Goal: Transaction & Acquisition: Book appointment/travel/reservation

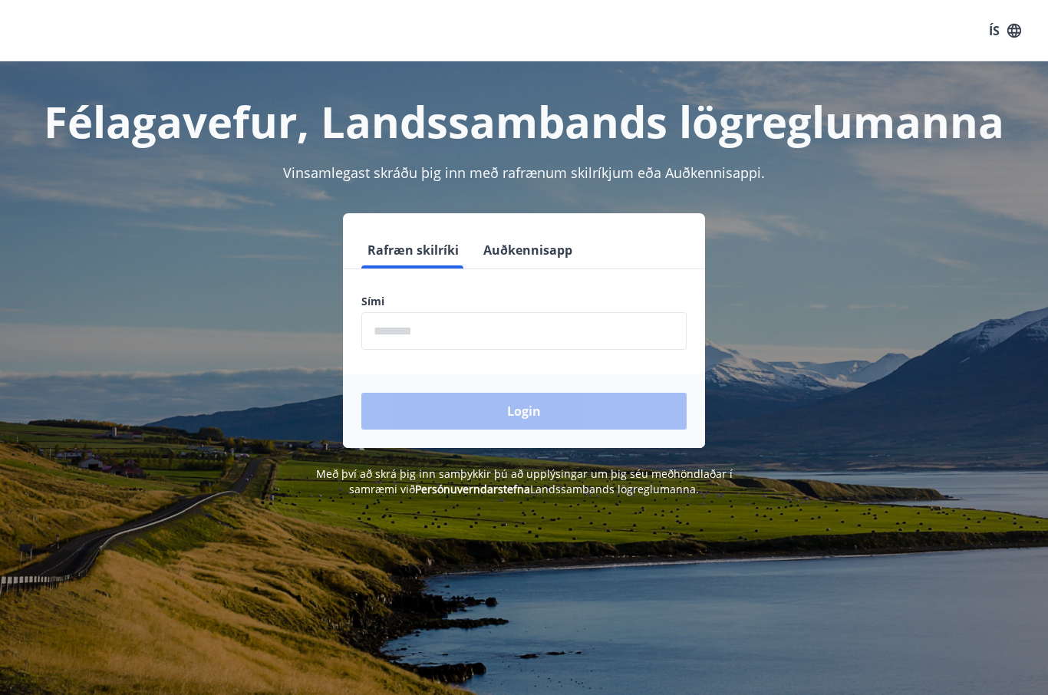
click at [647, 328] on input "phone" at bounding box center [523, 331] width 325 height 38
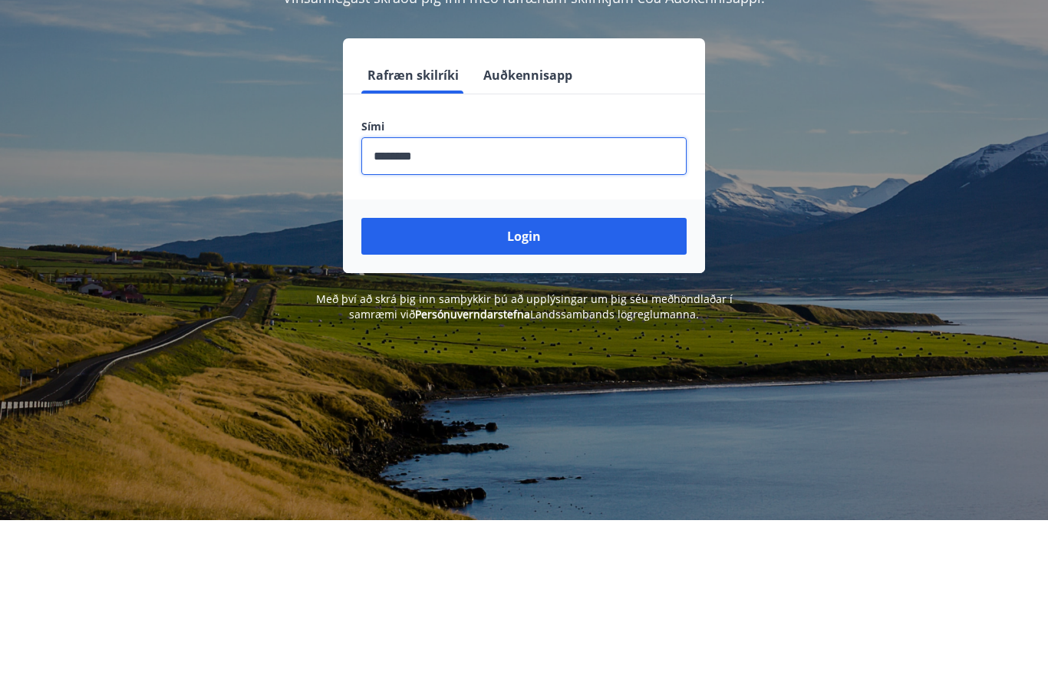
type input "********"
click at [562, 393] on button "Login" at bounding box center [523, 411] width 325 height 37
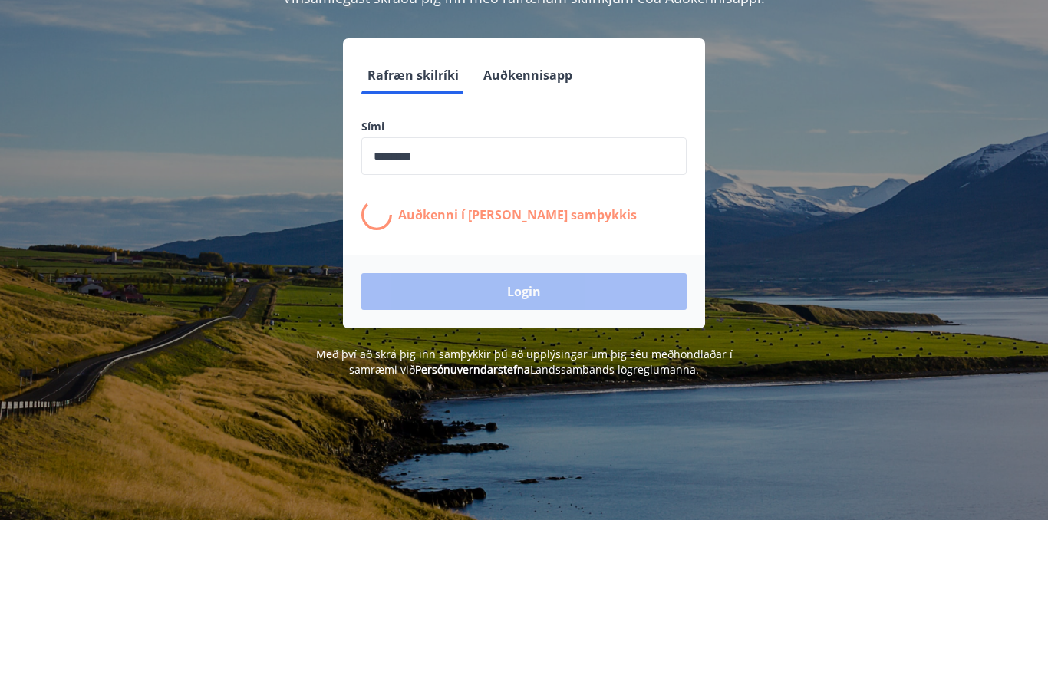
scroll to position [175, 0]
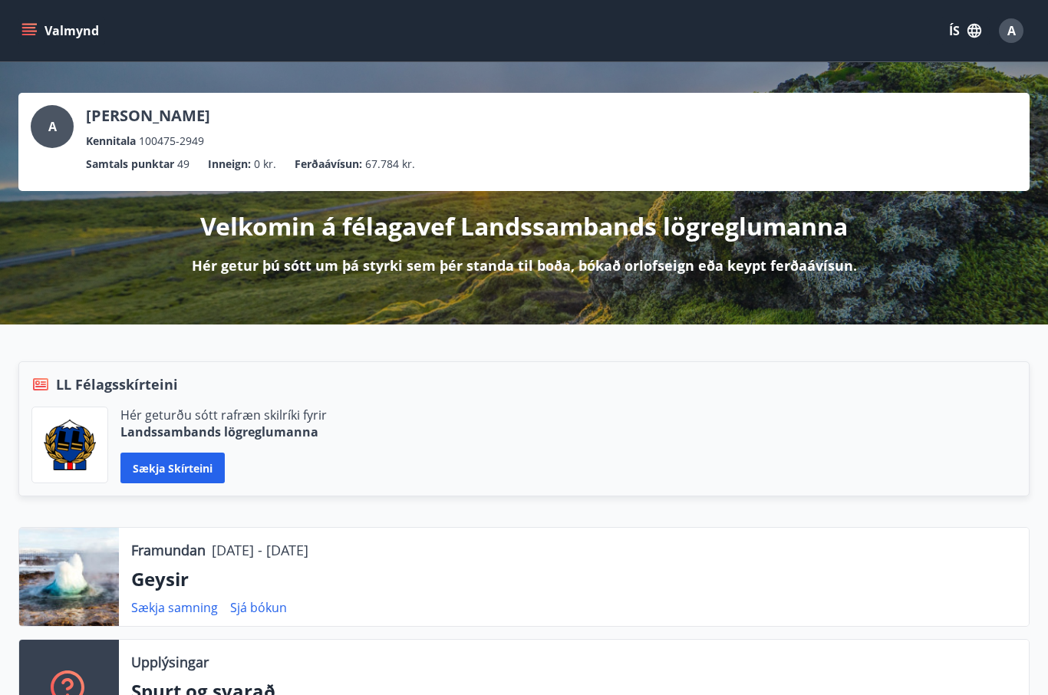
click at [34, 33] on icon "menu" at bounding box center [28, 30] width 15 height 15
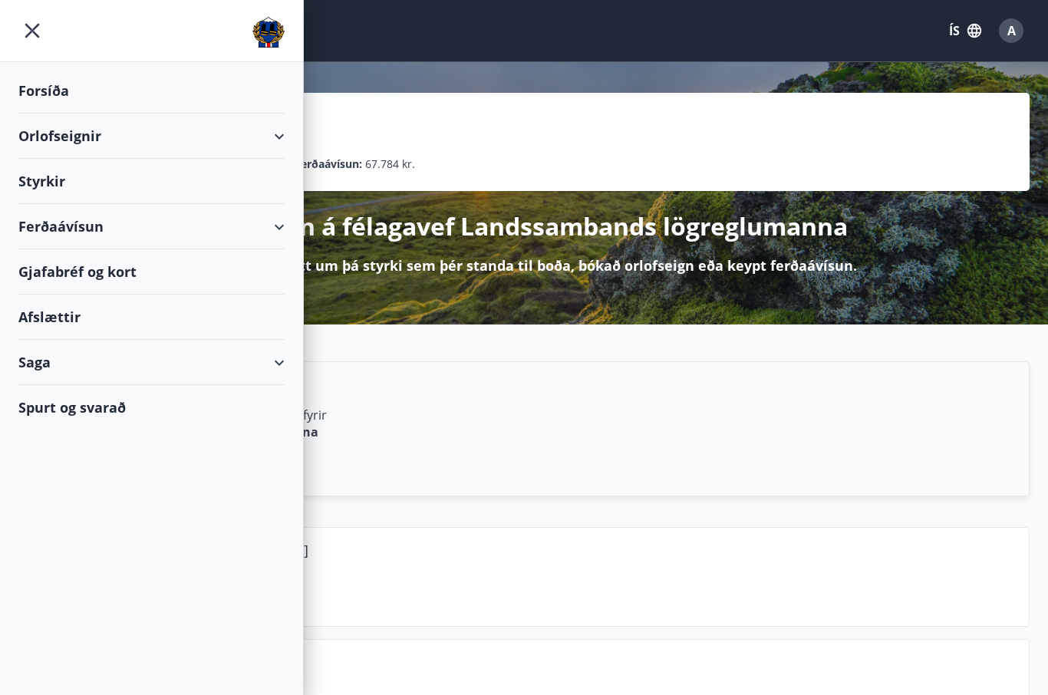
click at [48, 130] on div "Orlofseignir" at bounding box center [151, 135] width 266 height 45
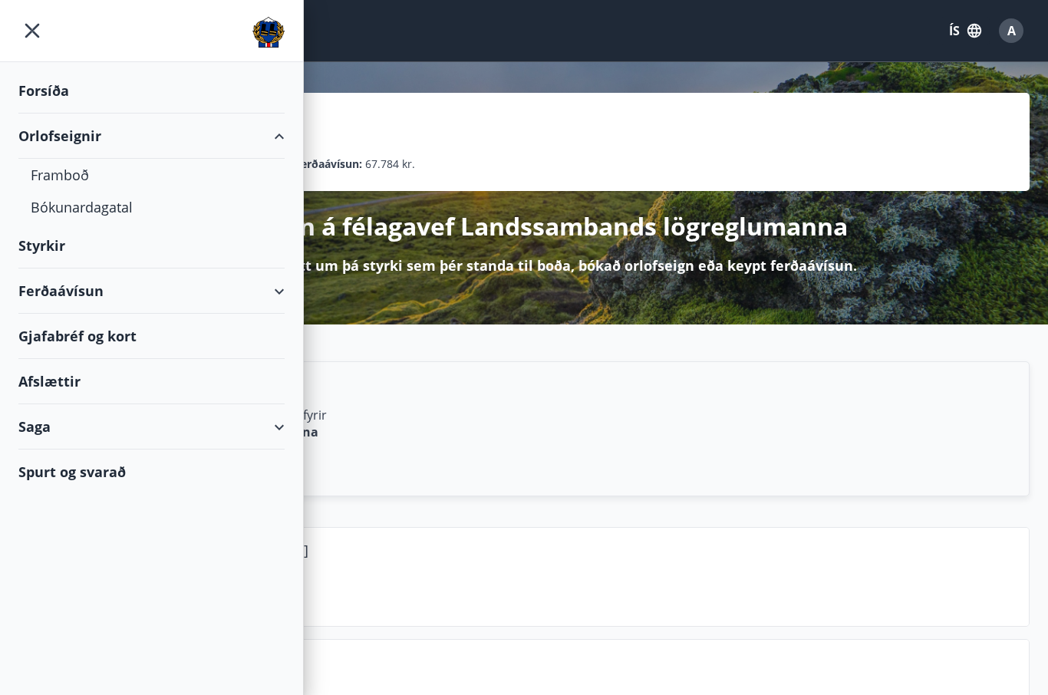
click at [48, 174] on div "Framboð" at bounding box center [152, 175] width 242 height 32
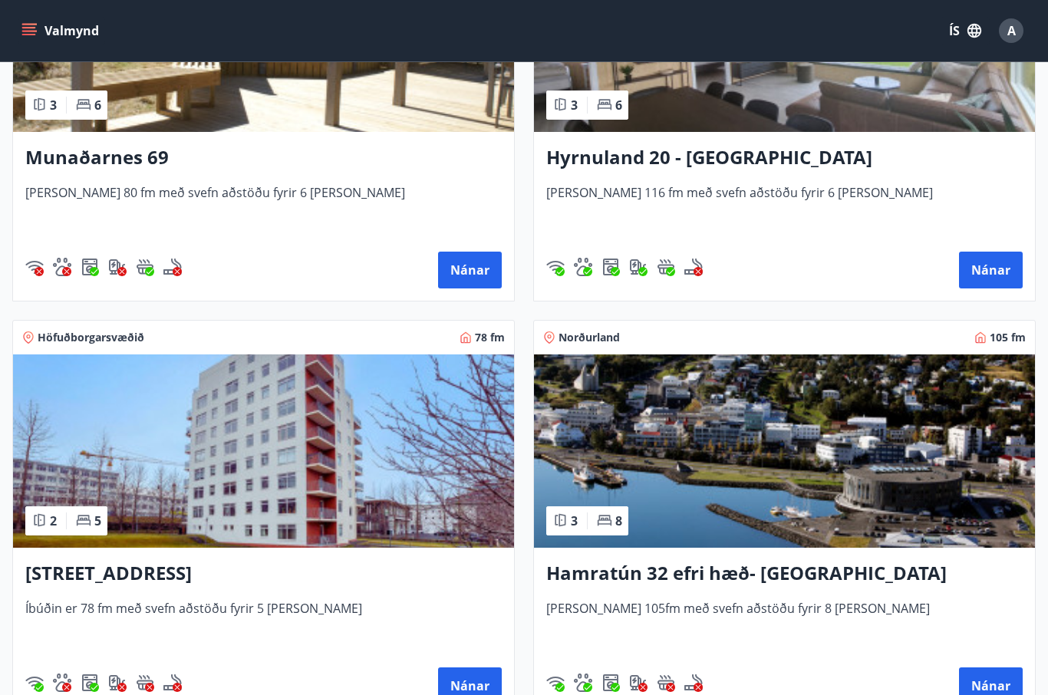
scroll to position [1268, 0]
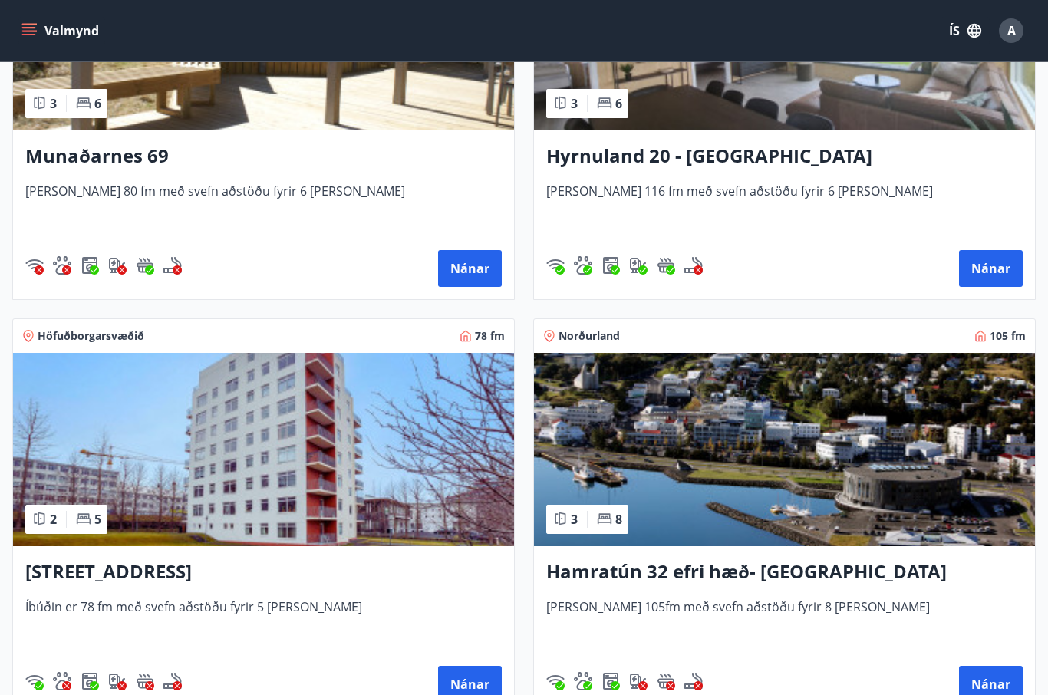
click at [466, 684] on button "Nánar" at bounding box center [470, 684] width 64 height 37
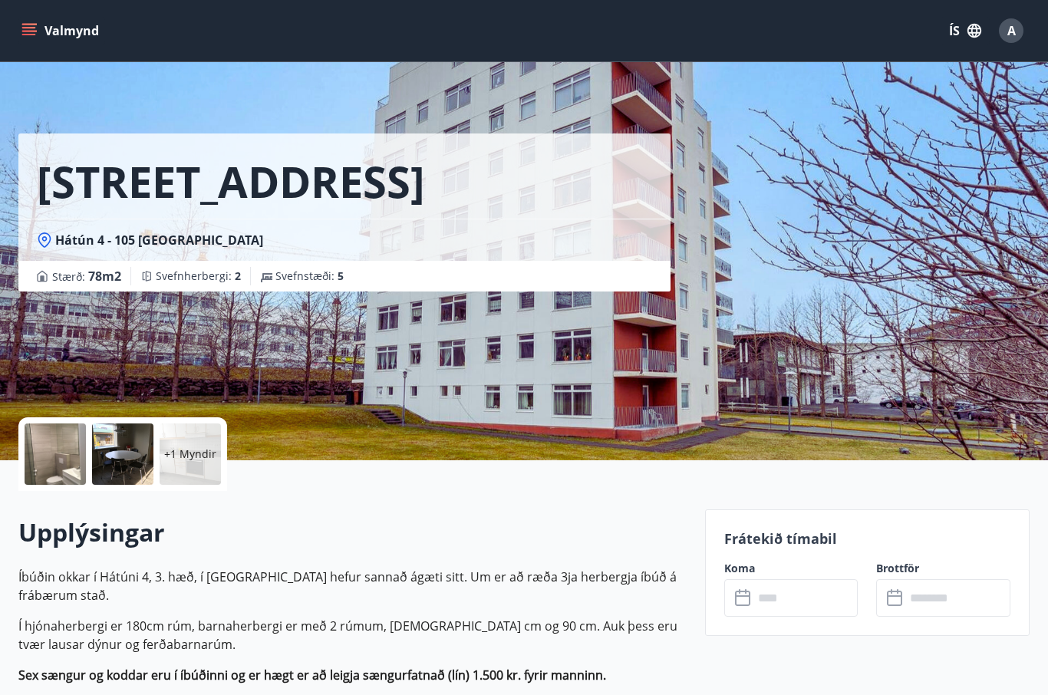
click at [818, 610] on input "text" at bounding box center [805, 598] width 105 height 38
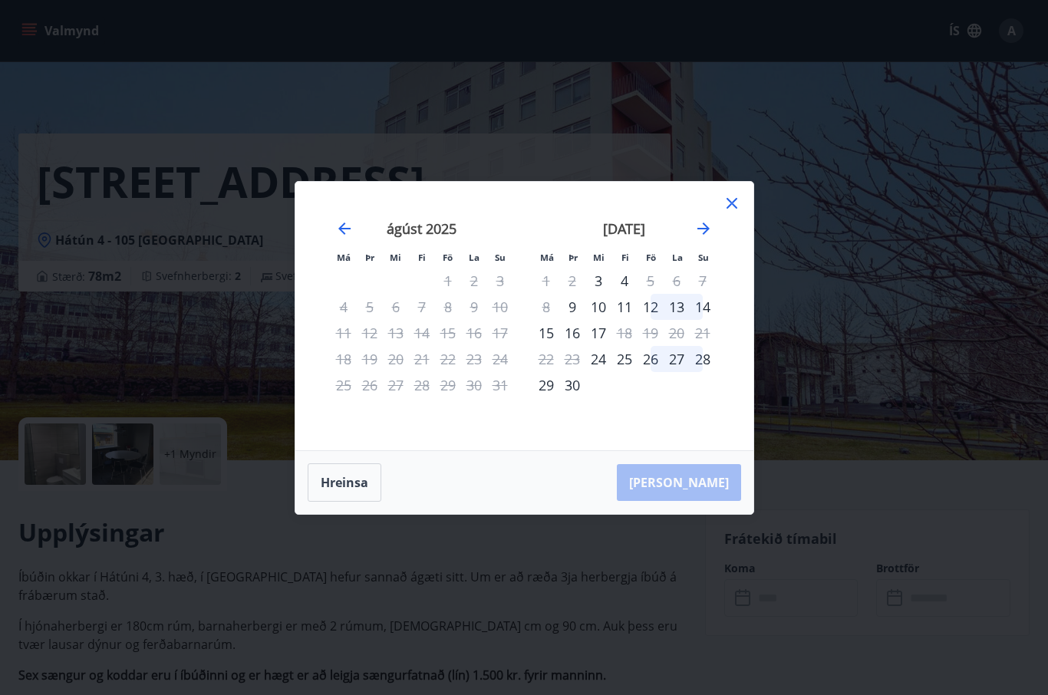
click at [725, 212] on icon at bounding box center [731, 203] width 18 height 18
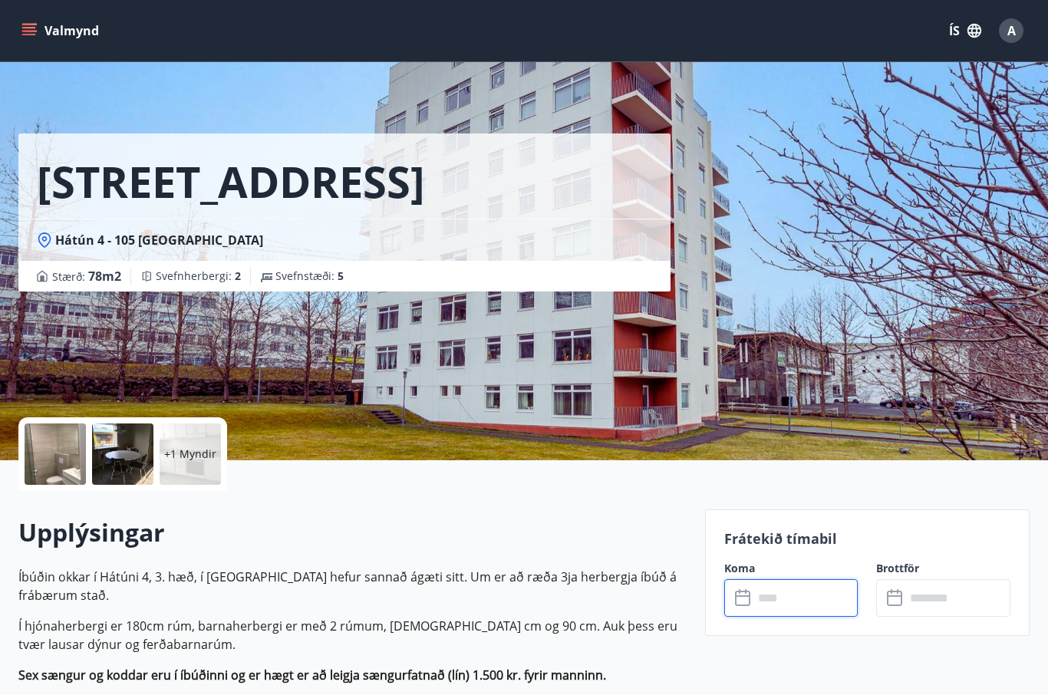
click at [40, 35] on button "Valmynd" at bounding box center [61, 31] width 87 height 28
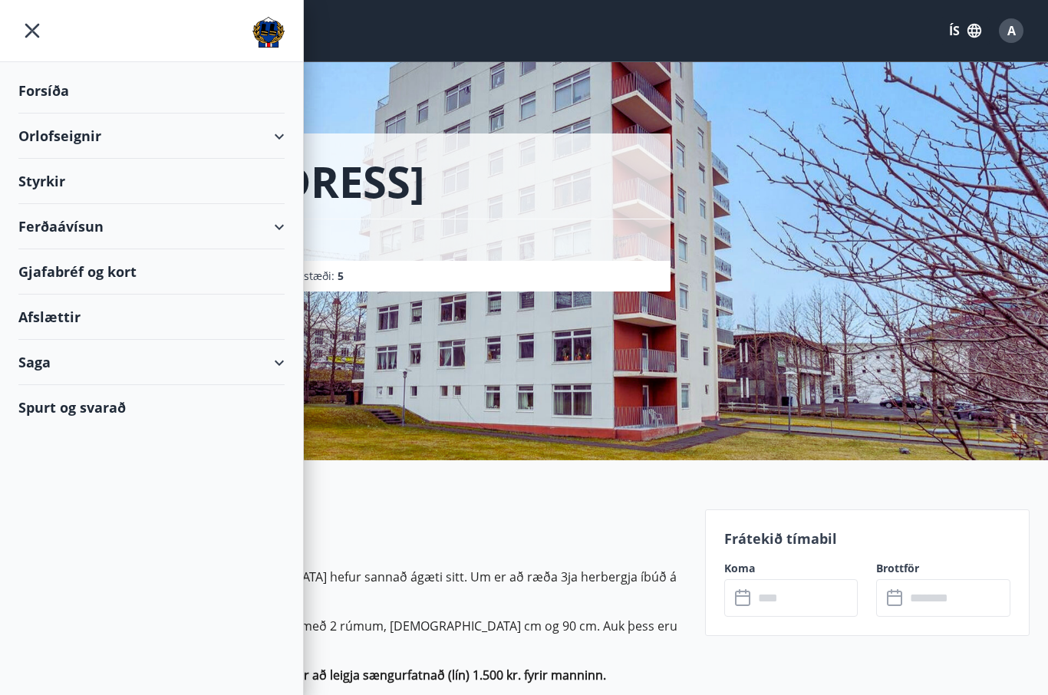
click at [42, 231] on div "Ferðaávísun" at bounding box center [151, 226] width 266 height 45
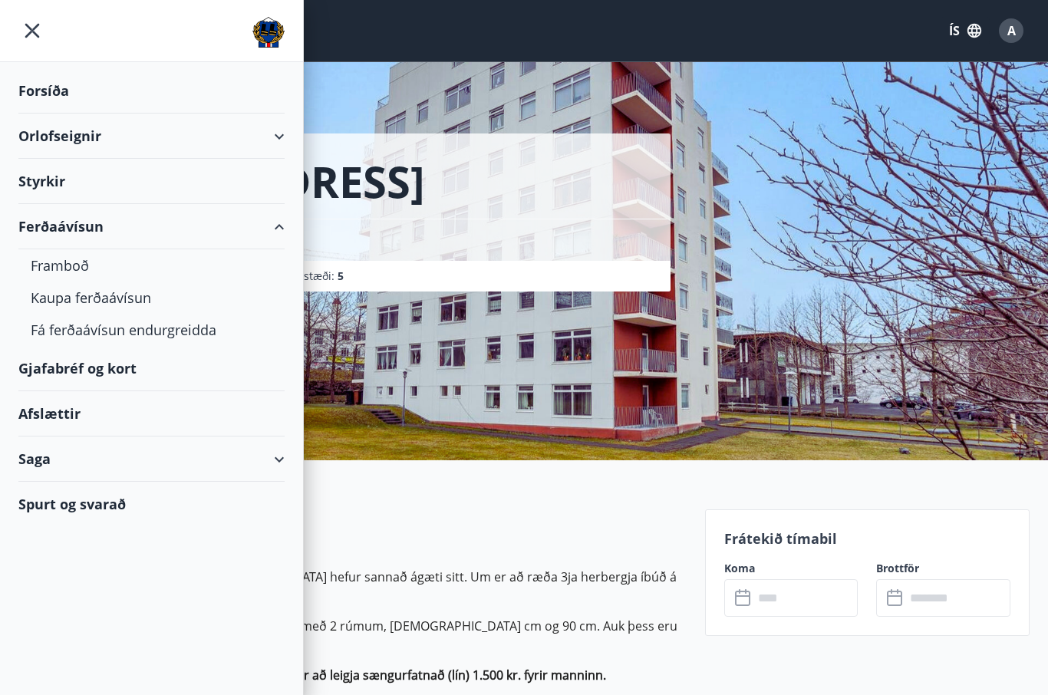
click at [44, 265] on div "Framboð" at bounding box center [152, 265] width 242 height 32
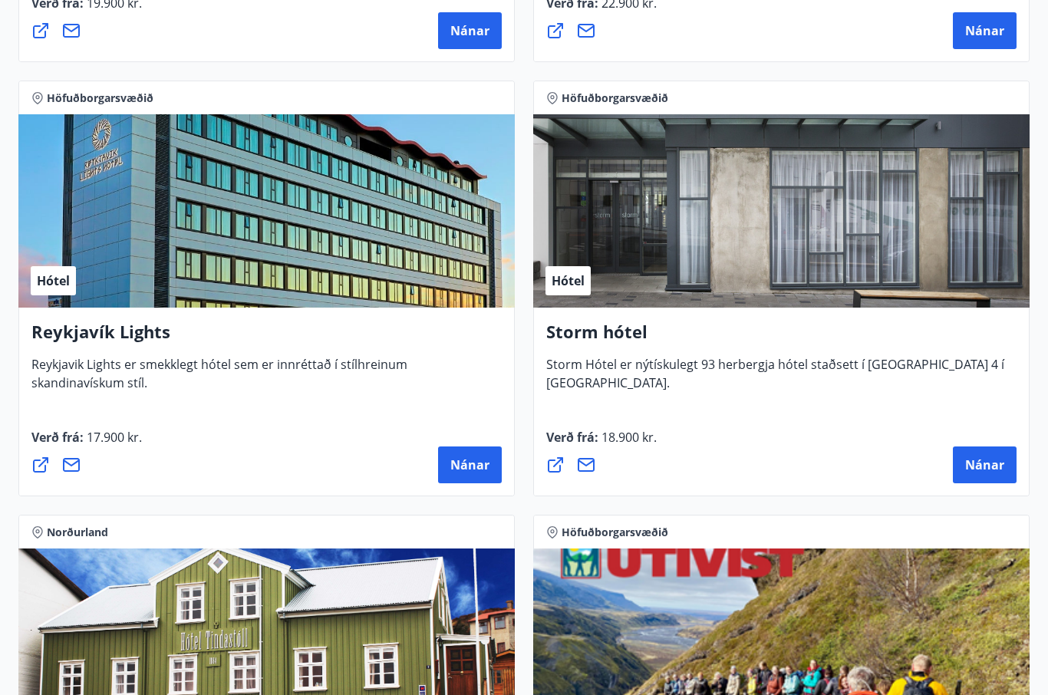
scroll to position [1941, 0]
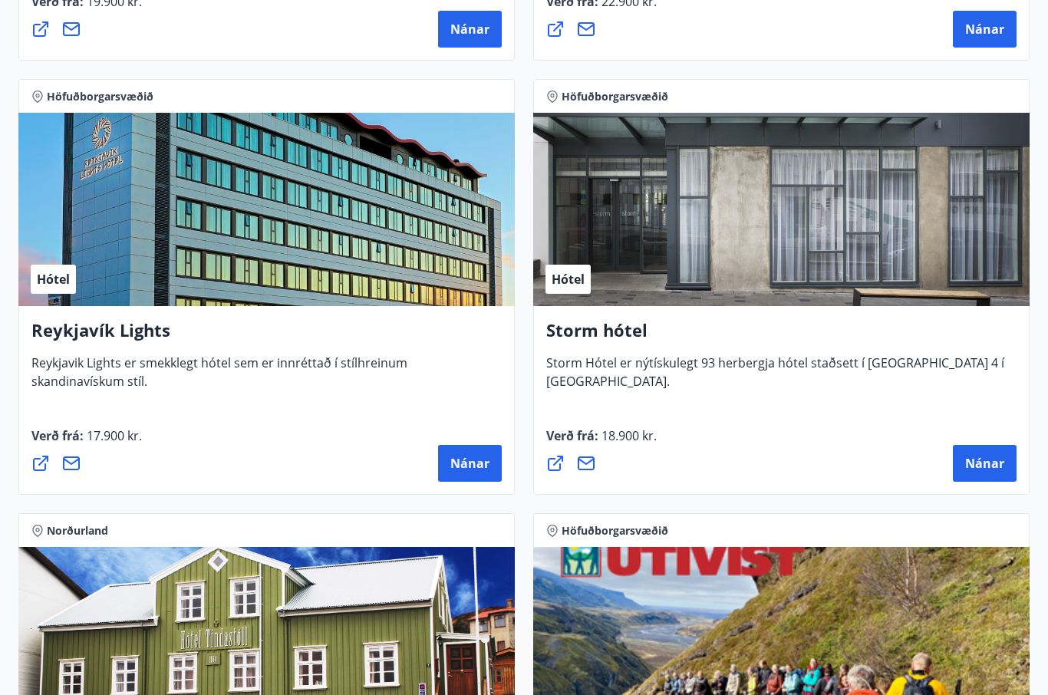
click at [985, 468] on span "Nánar" at bounding box center [984, 463] width 39 height 17
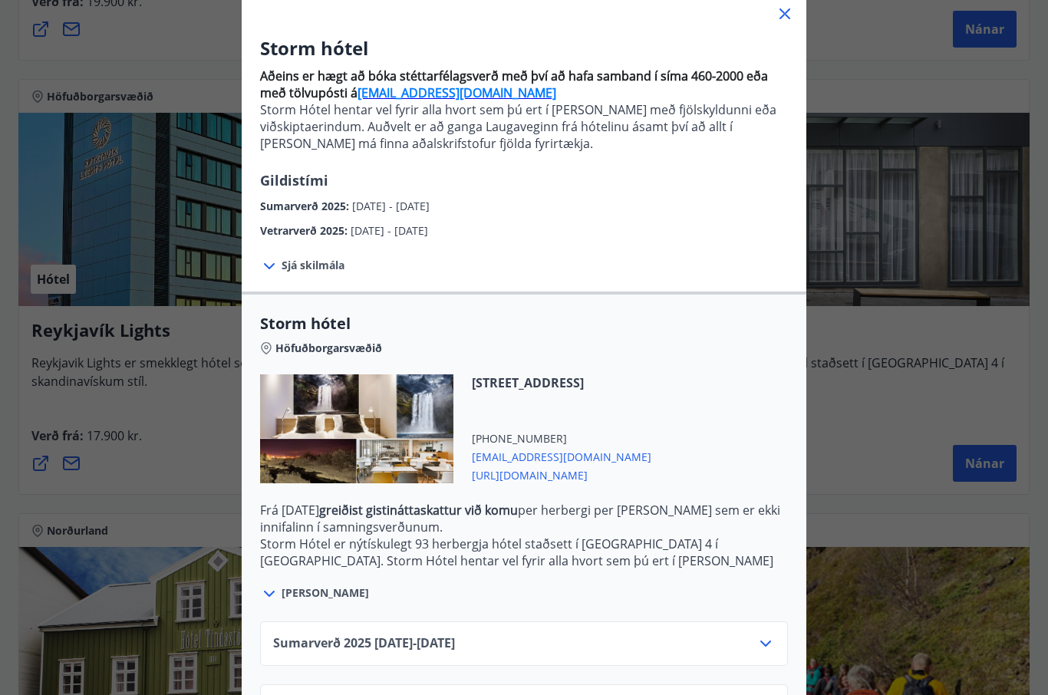
scroll to position [99, 0]
click at [651, 477] on span "[URL][DOMAIN_NAME]" at bounding box center [561, 474] width 179 height 18
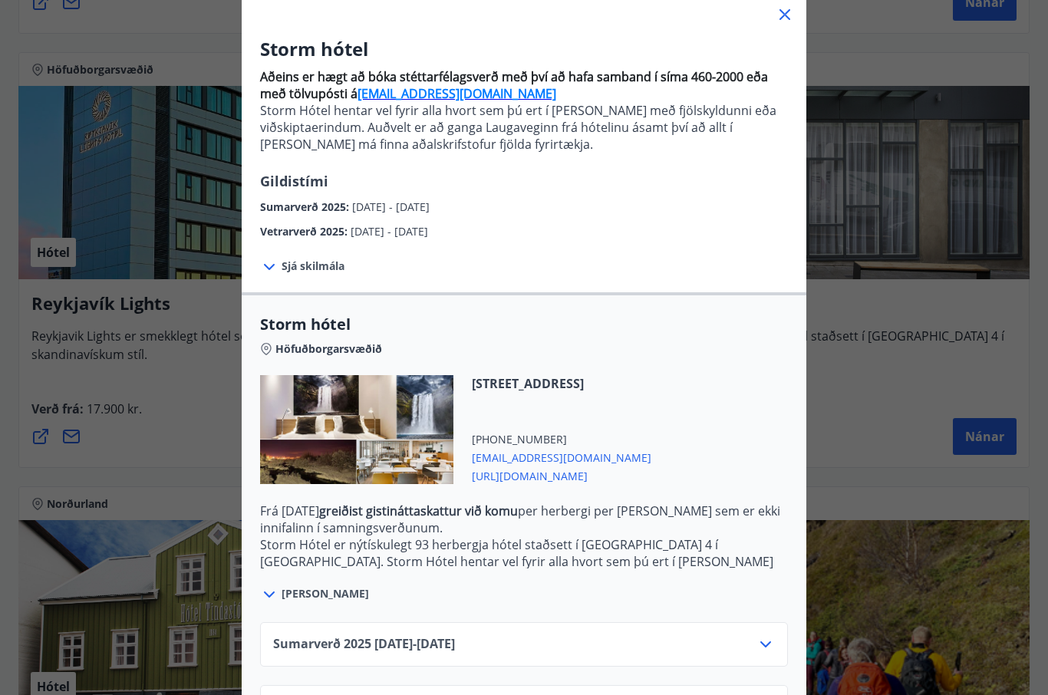
click at [793, 21] on icon at bounding box center [784, 14] width 18 height 18
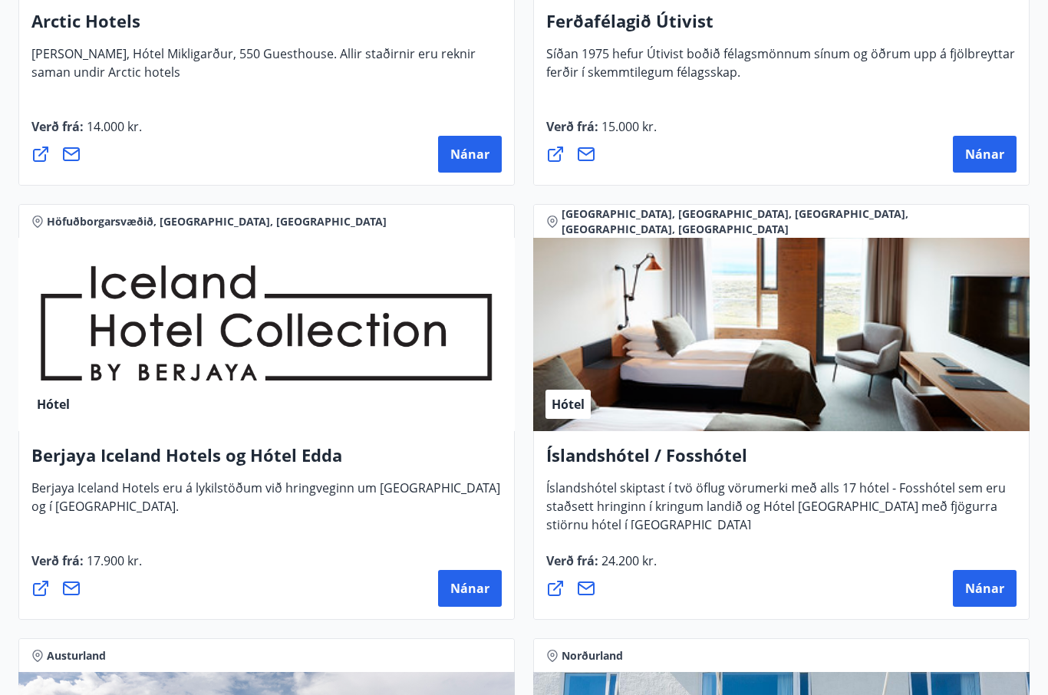
scroll to position [2684, 0]
click at [472, 600] on button "Nánar" at bounding box center [470, 588] width 64 height 37
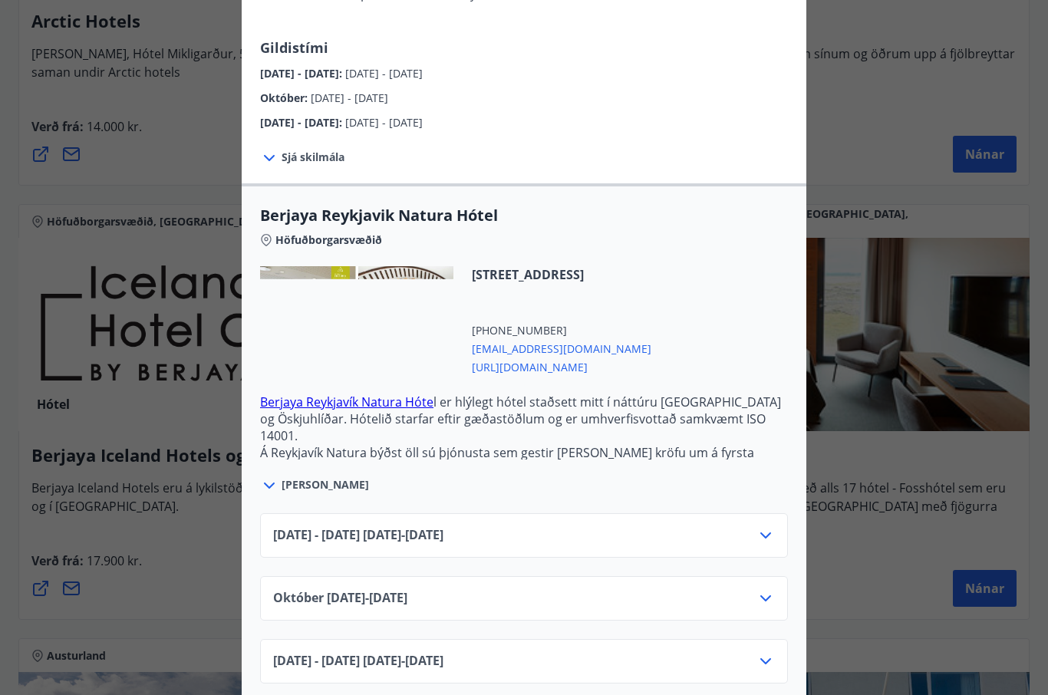
scroll to position [209, 0]
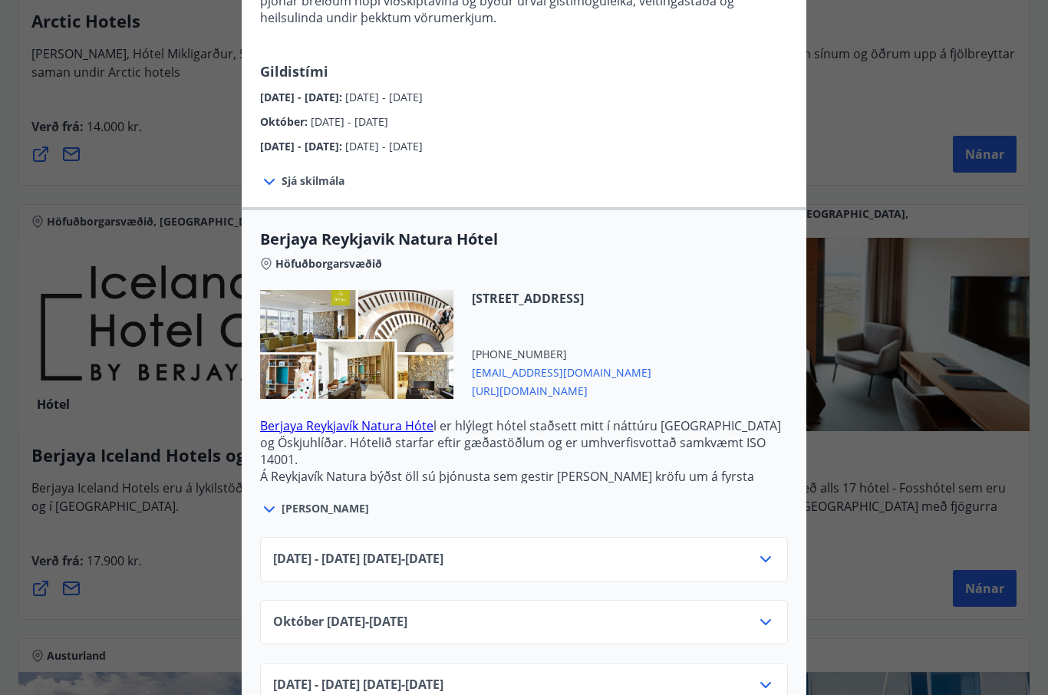
click at [651, 397] on span "[URL][DOMAIN_NAME]" at bounding box center [561, 389] width 179 height 18
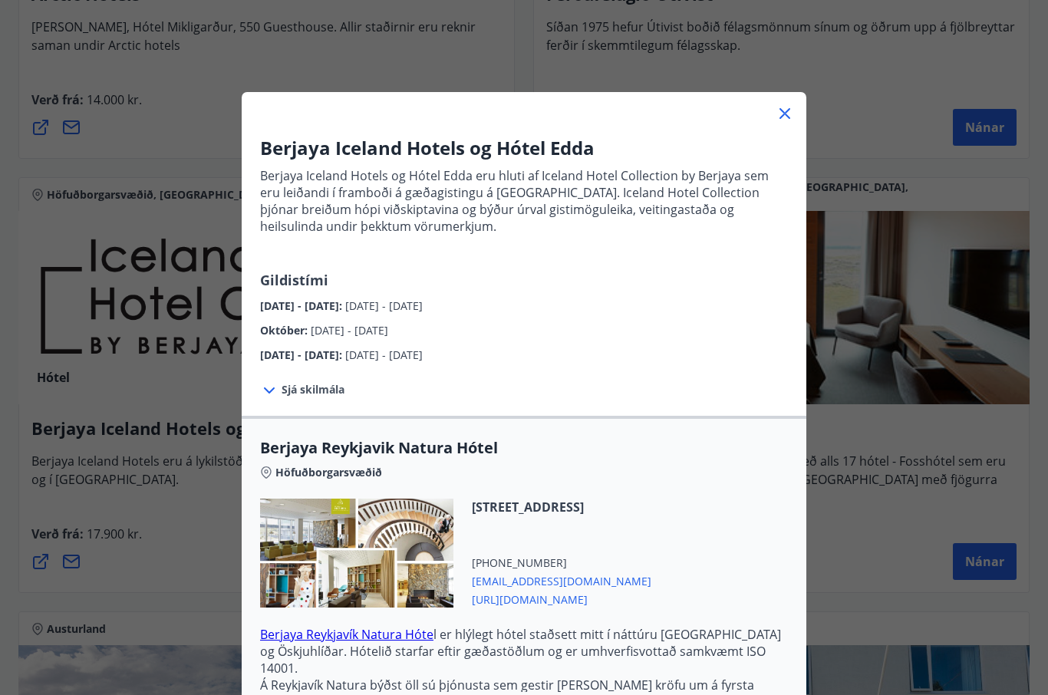
scroll to position [0, 0]
click at [793, 107] on icon at bounding box center [784, 113] width 18 height 18
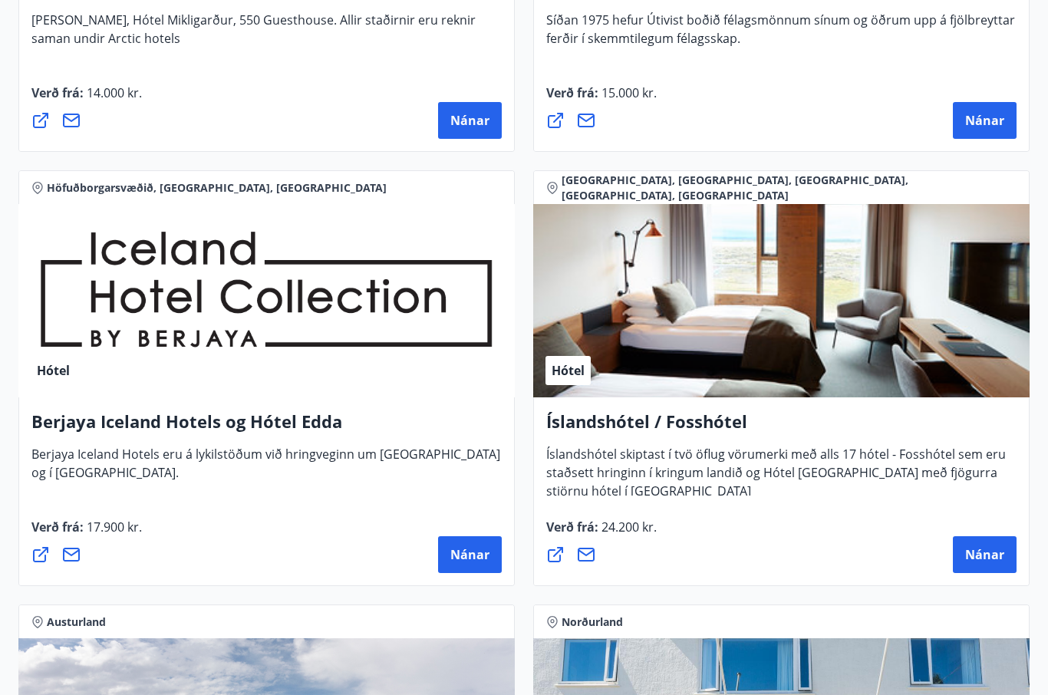
scroll to position [2718, 0]
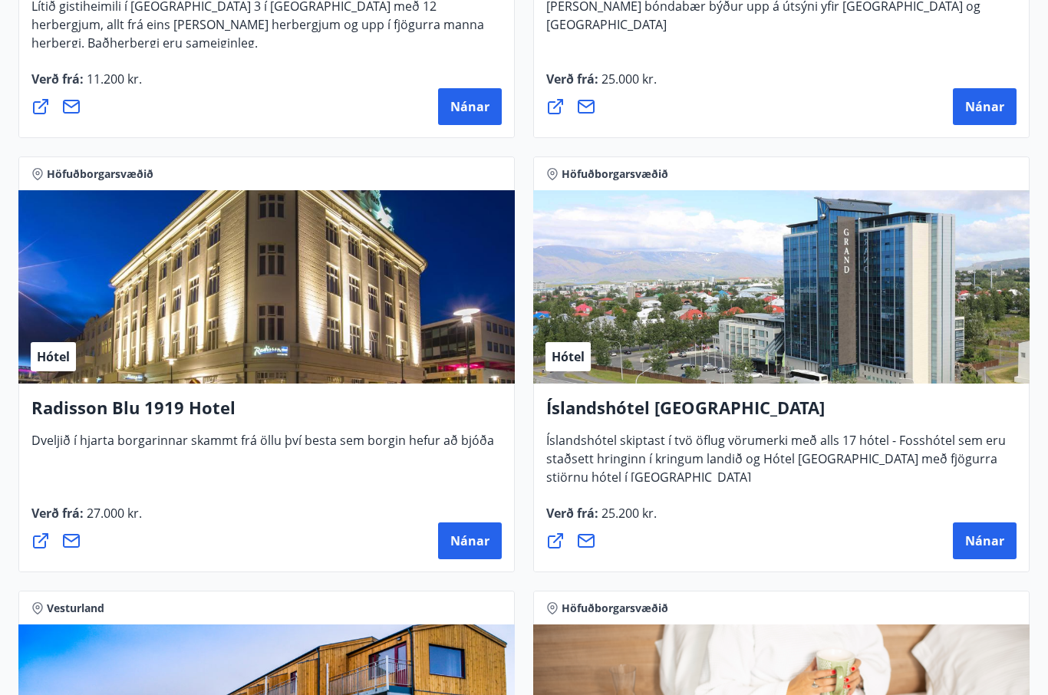
click at [480, 545] on span "Nánar" at bounding box center [469, 541] width 39 height 17
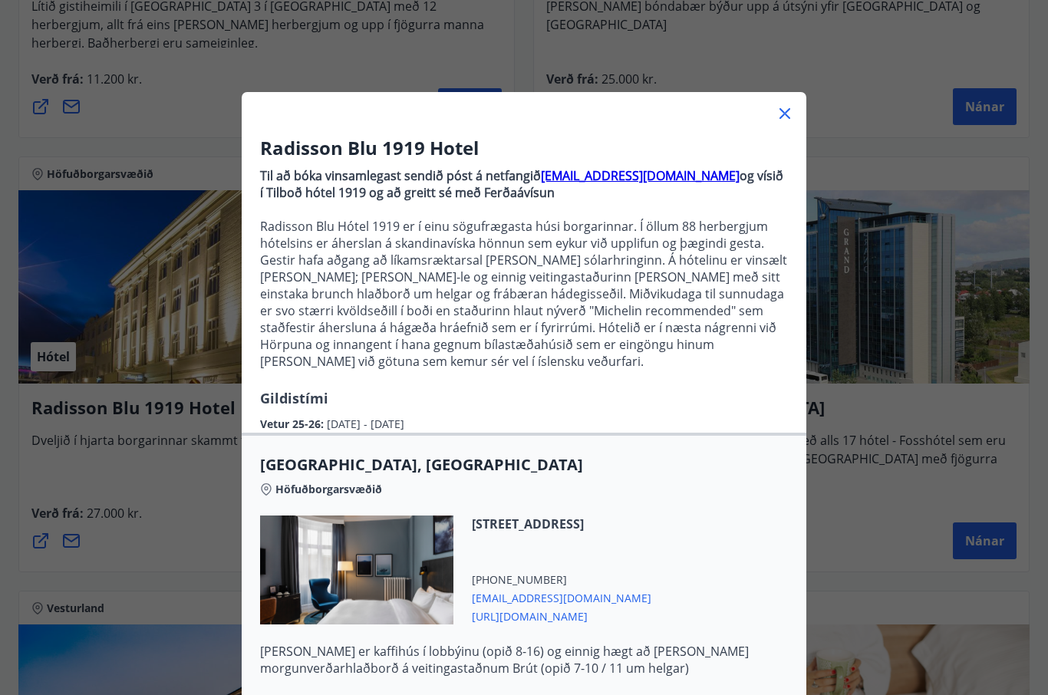
click at [784, 116] on icon at bounding box center [784, 113] width 18 height 18
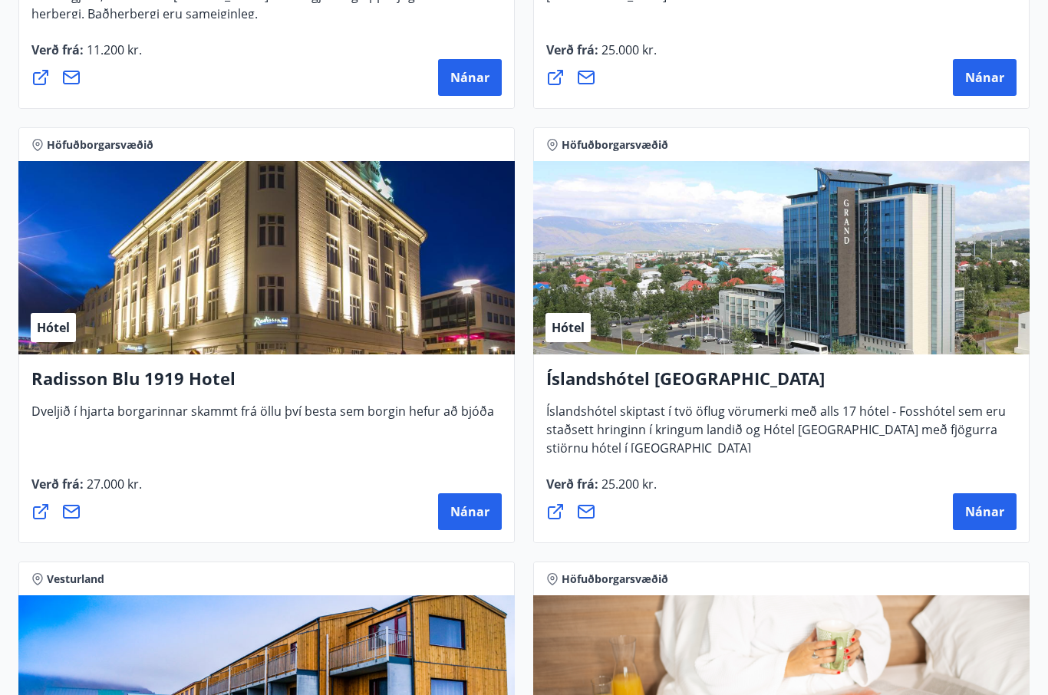
scroll to position [4496, 0]
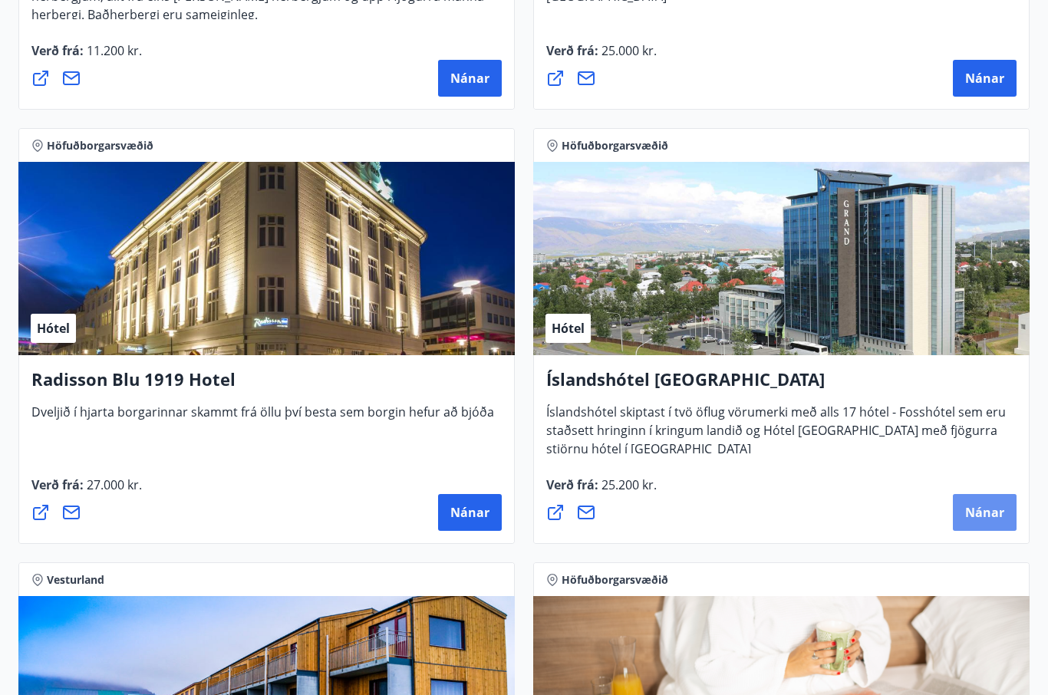
click at [988, 521] on button "Nánar" at bounding box center [984, 512] width 64 height 37
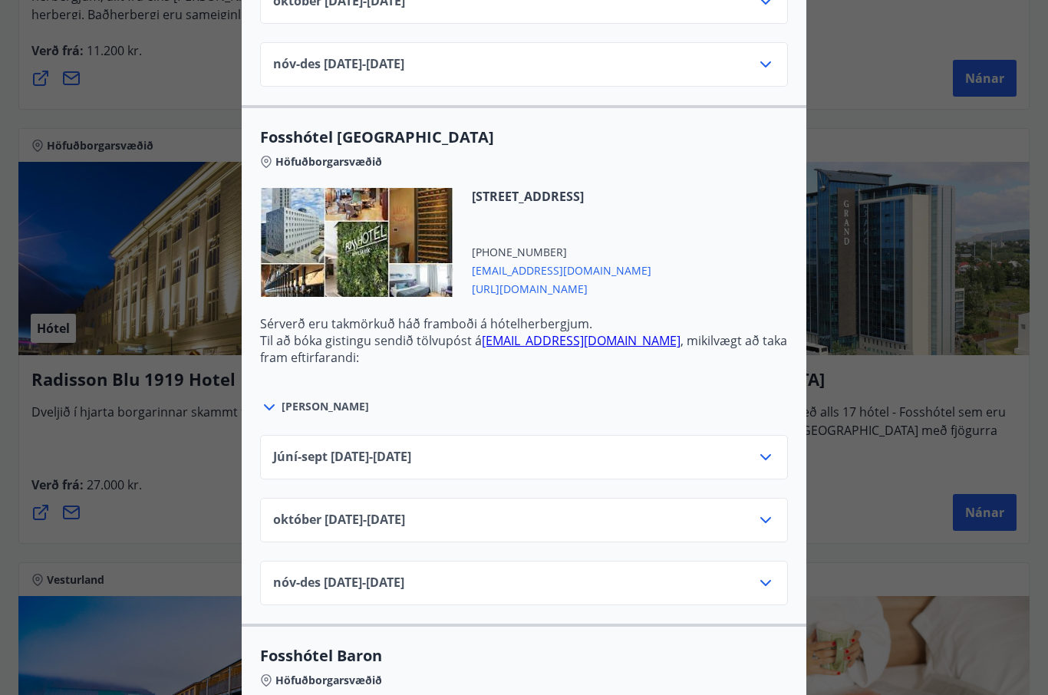
scroll to position [2009, 0]
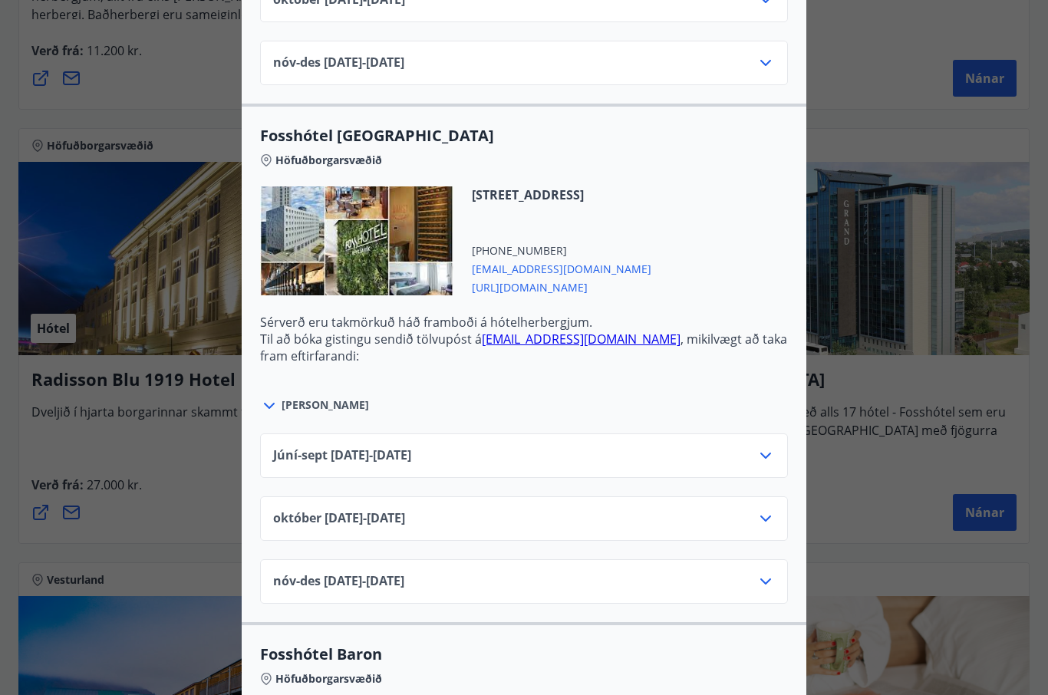
click at [612, 294] on span "[URL][DOMAIN_NAME]" at bounding box center [561, 286] width 179 height 18
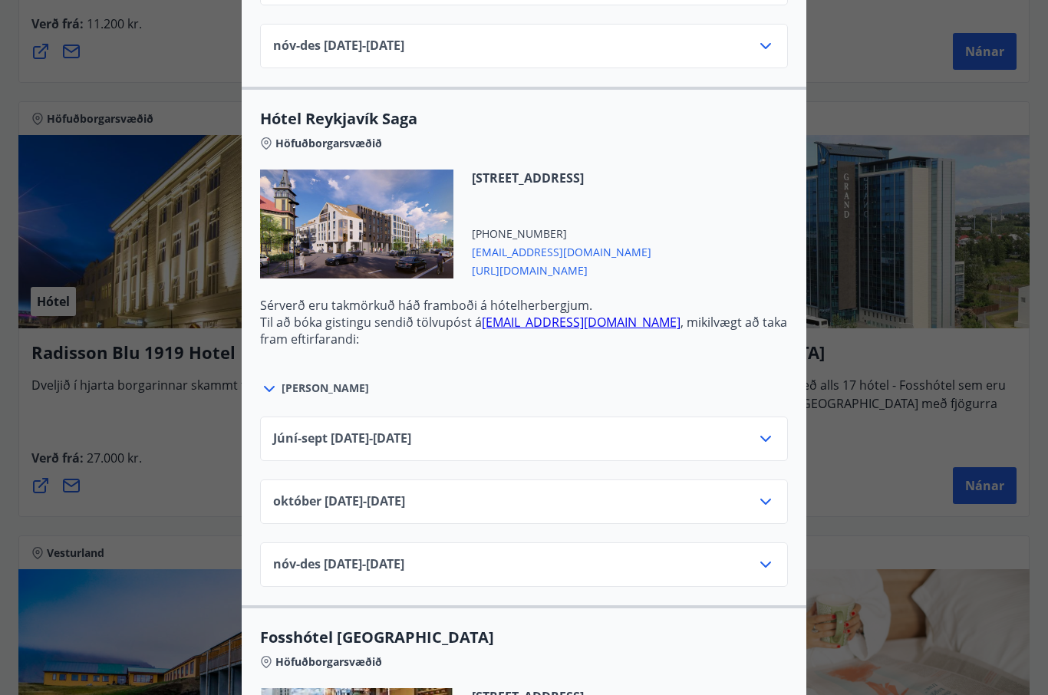
scroll to position [1508, 0]
click at [768, 442] on icon at bounding box center [765, 438] width 18 height 18
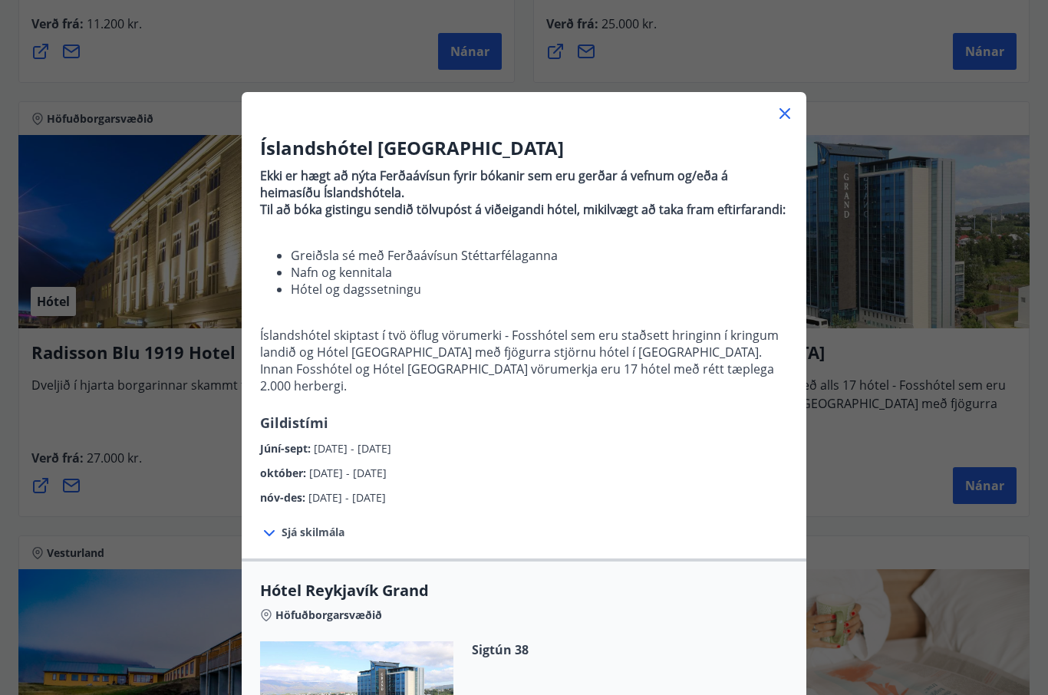
scroll to position [0, 0]
click at [782, 110] on icon at bounding box center [784, 113] width 11 height 11
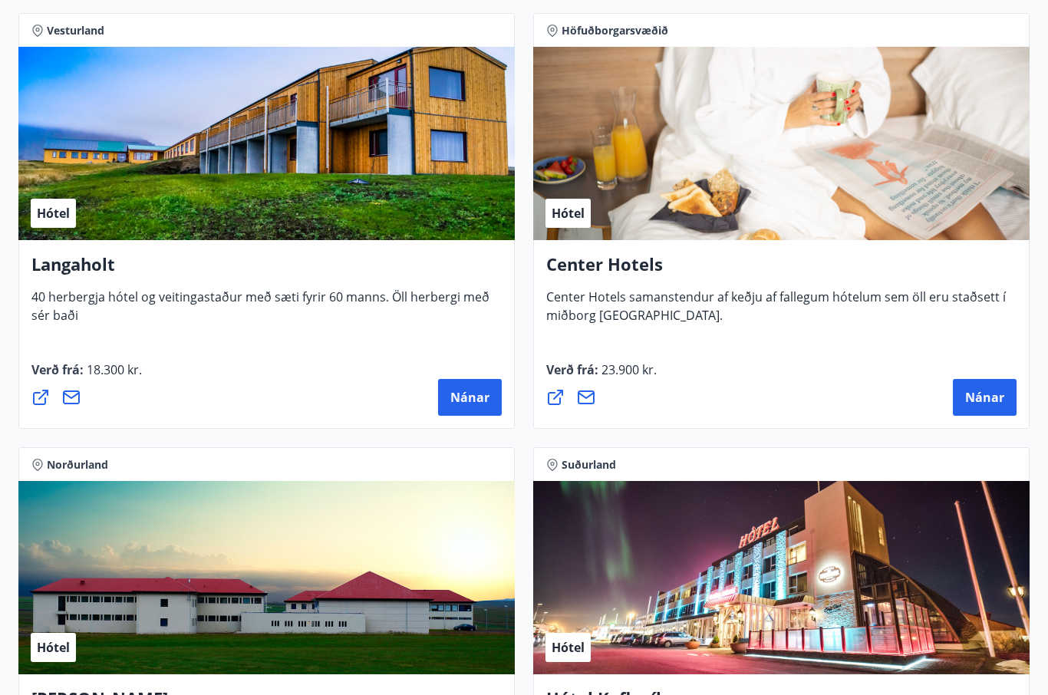
scroll to position [5043, 0]
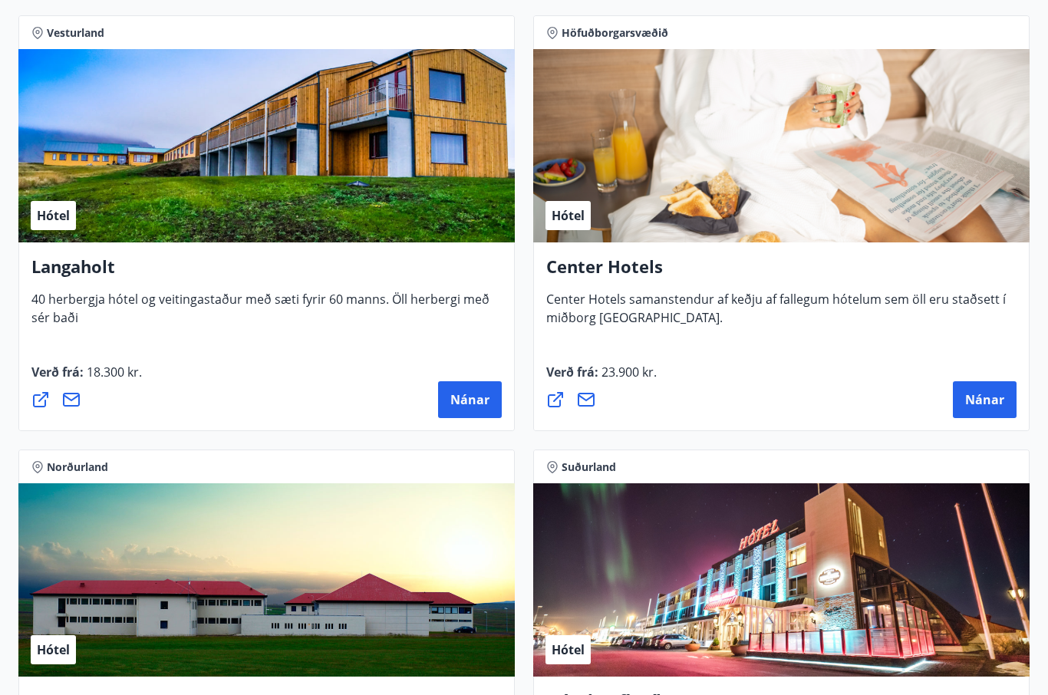
click at [995, 397] on span "Nánar" at bounding box center [984, 399] width 39 height 17
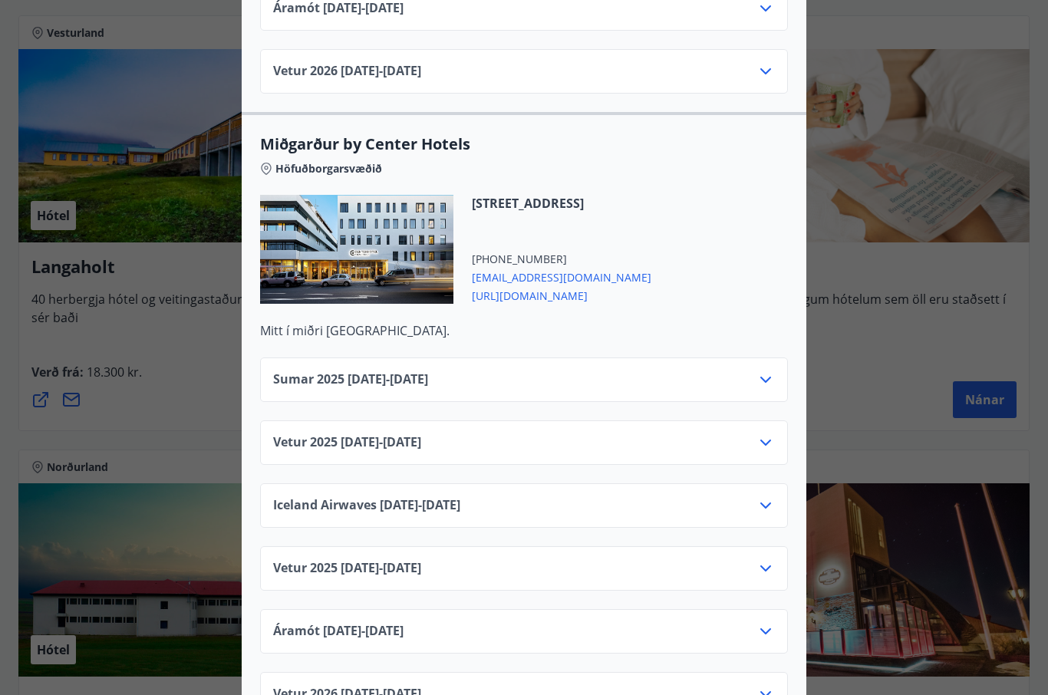
scroll to position [3631, 0]
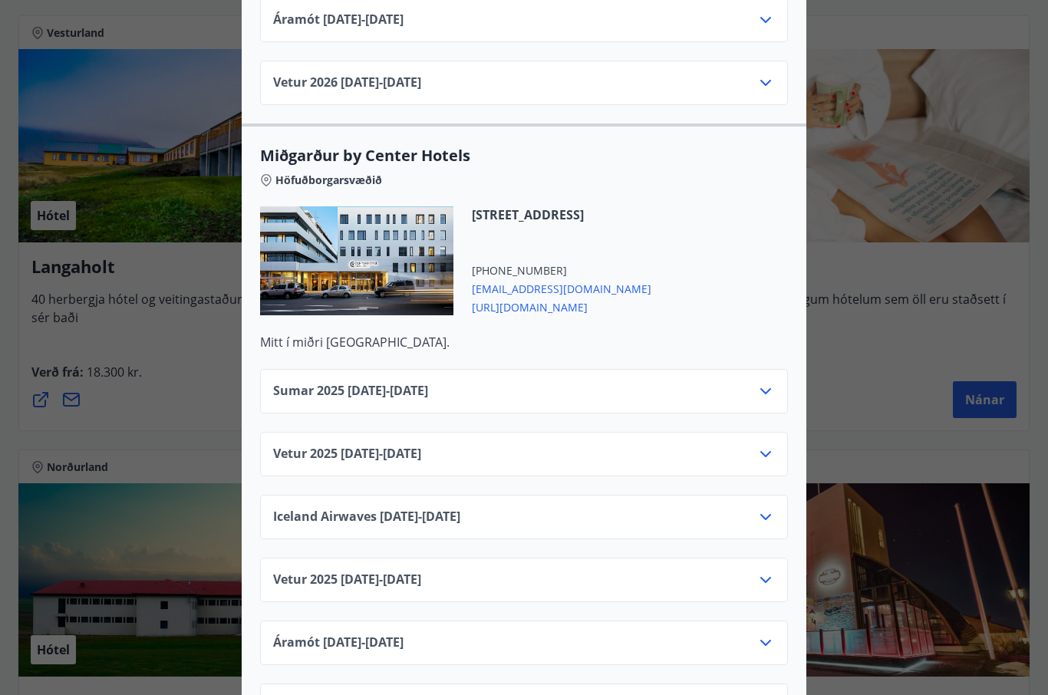
click at [769, 382] on icon at bounding box center [765, 391] width 18 height 18
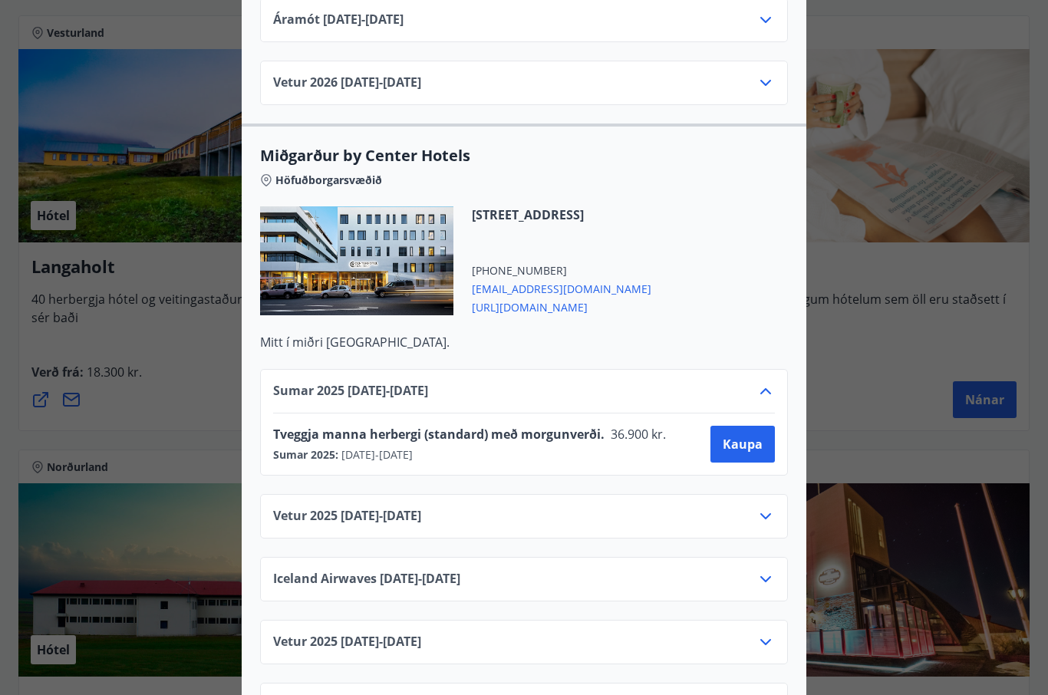
click at [622, 298] on span "[URL][DOMAIN_NAME]" at bounding box center [561, 306] width 179 height 18
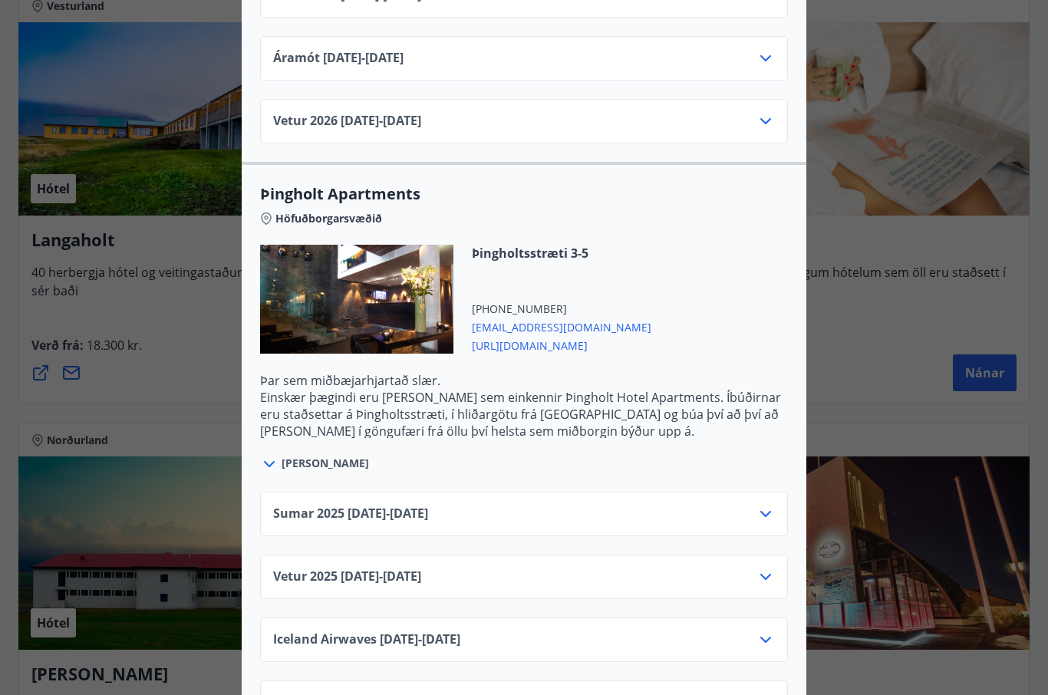
scroll to position [2798, 0]
